Goal: Information Seeking & Learning: Learn about a topic

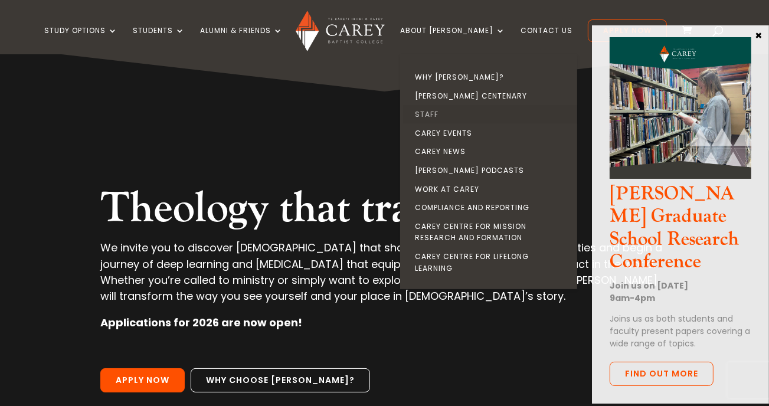
click at [448, 114] on link "Staff" at bounding box center [491, 114] width 177 height 19
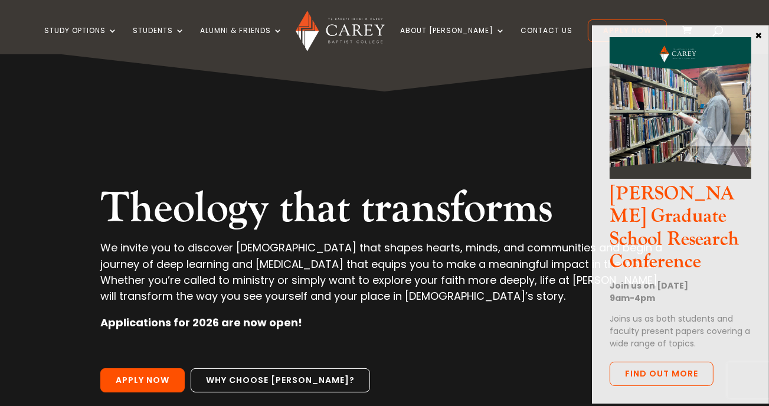
click at [758, 34] on button "×" at bounding box center [759, 34] width 12 height 11
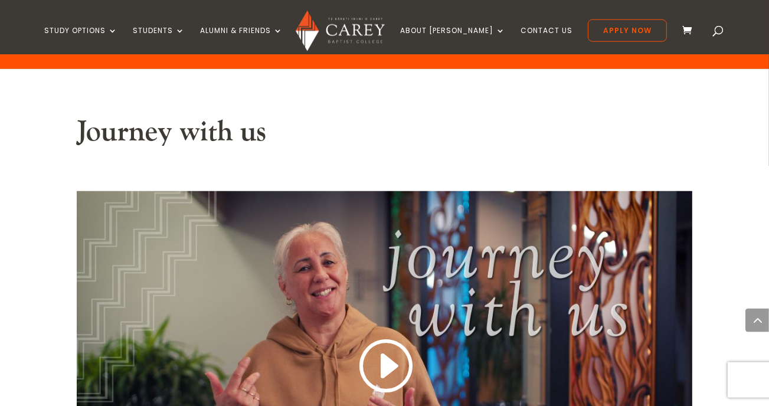
scroll to position [793, 0]
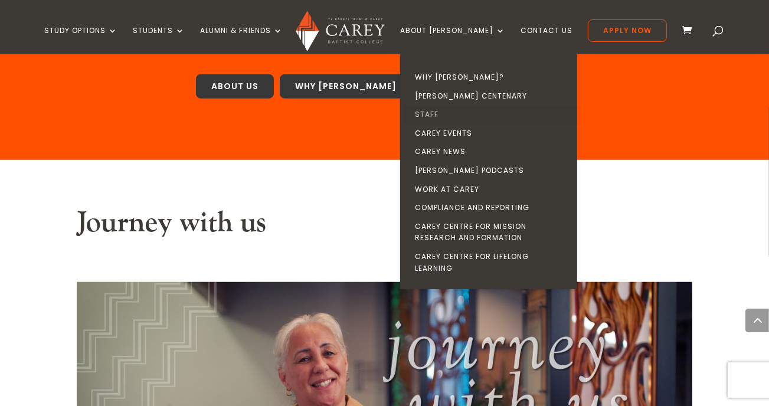
click at [452, 115] on link "Staff" at bounding box center [491, 114] width 177 height 19
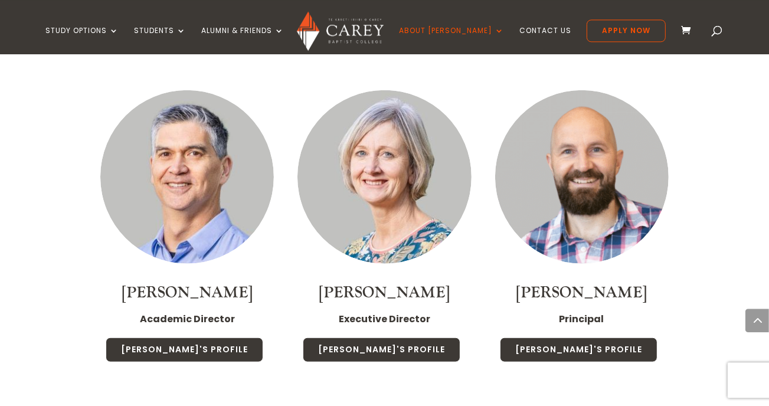
scroll to position [963, 0]
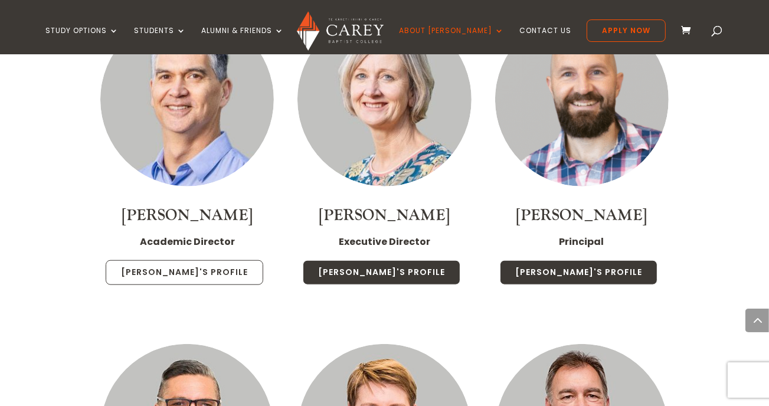
click at [190, 274] on link "[PERSON_NAME]'s Profile" at bounding box center [185, 272] width 158 height 25
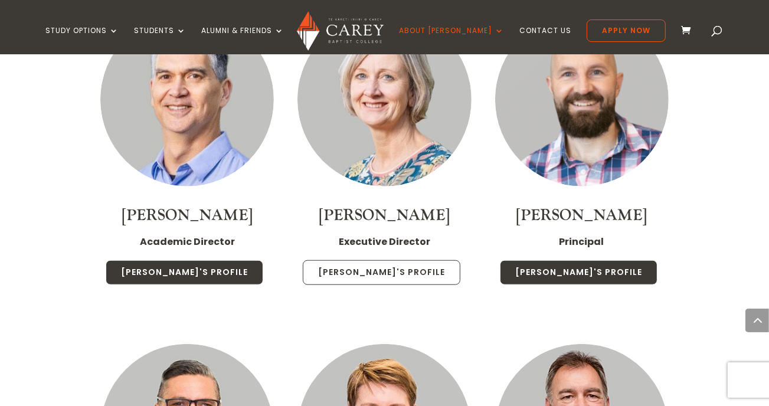
click at [390, 271] on link "Chris's Profile" at bounding box center [382, 272] width 158 height 25
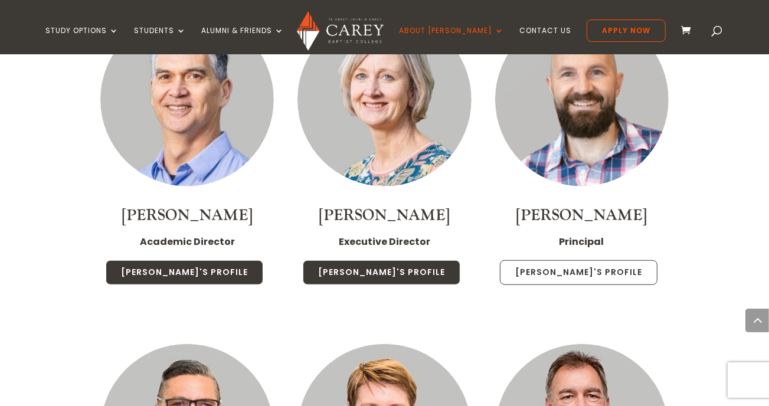
click at [582, 275] on link "Paul's Profile" at bounding box center [579, 272] width 158 height 25
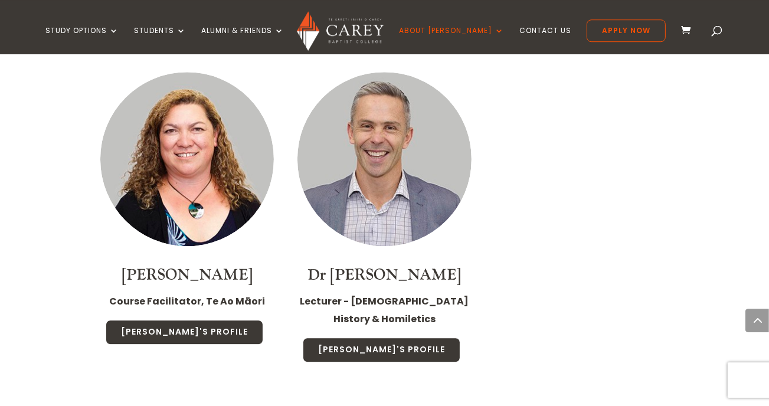
scroll to position [2718, 0]
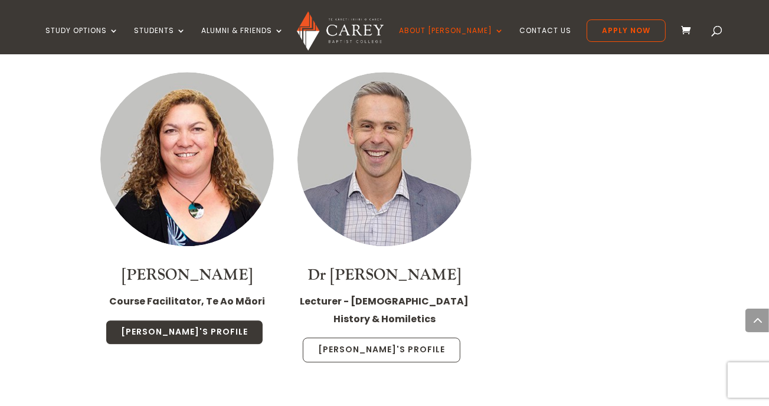
click at [376, 337] on link "John's Profile" at bounding box center [382, 349] width 158 height 25
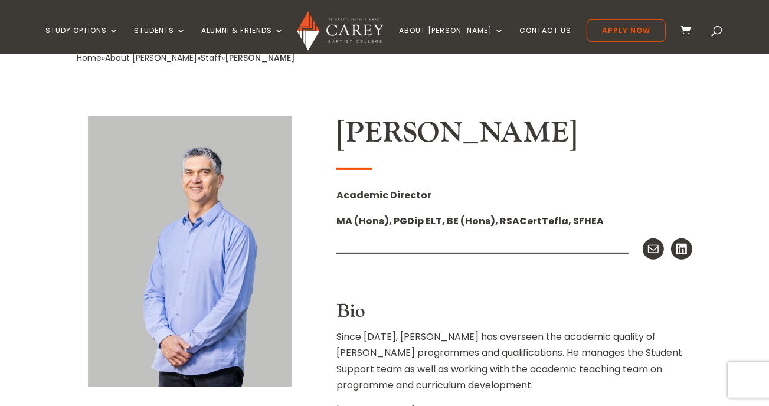
scroll to position [57, 0]
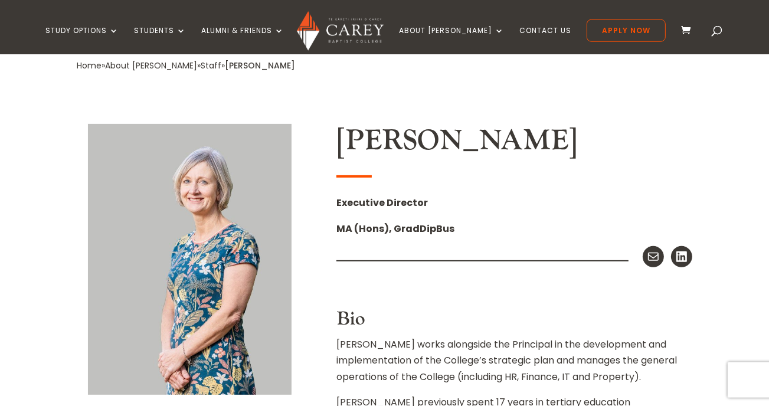
scroll to position [227, 0]
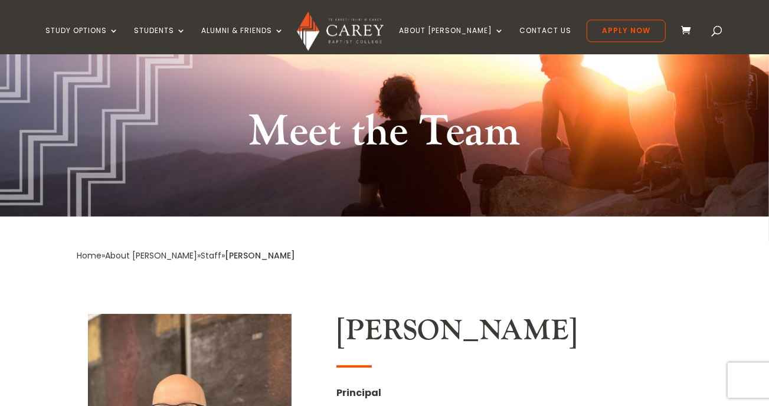
scroll to position [57, 0]
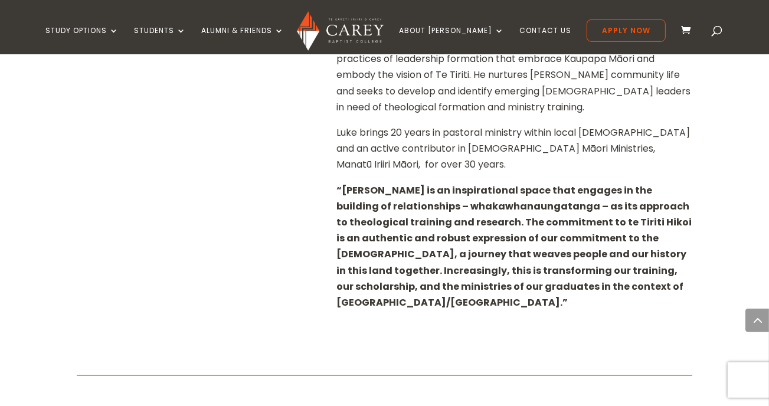
scroll to position [623, 0]
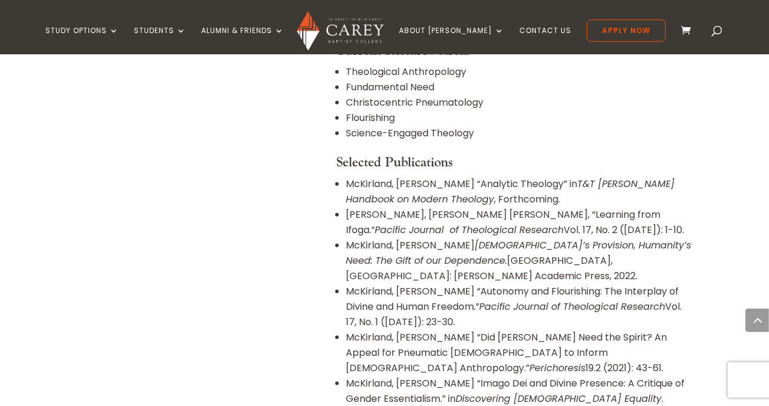
scroll to position [1133, 0]
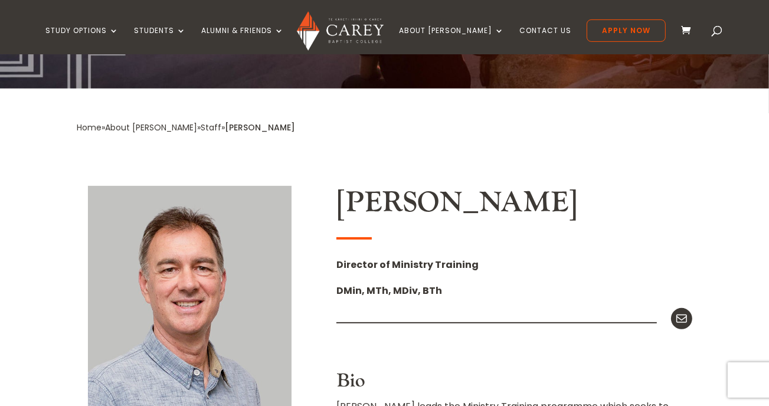
scroll to position [170, 0]
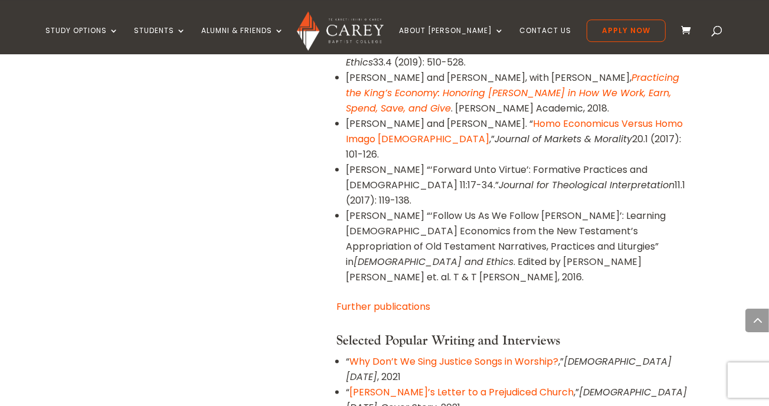
scroll to position [1416, 0]
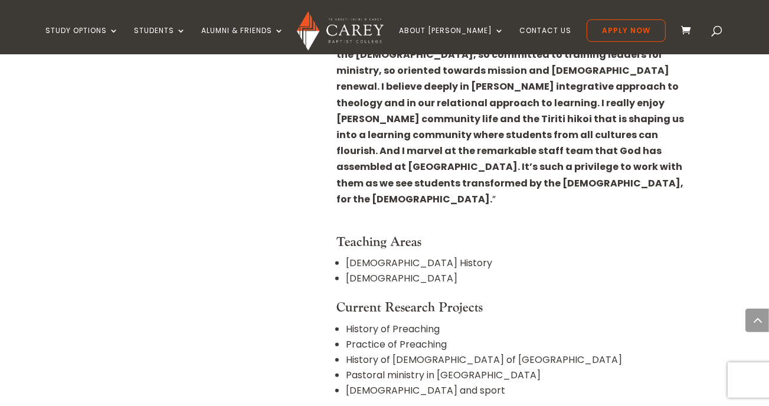
scroll to position [623, 0]
